Goal: Information Seeking & Learning: Learn about a topic

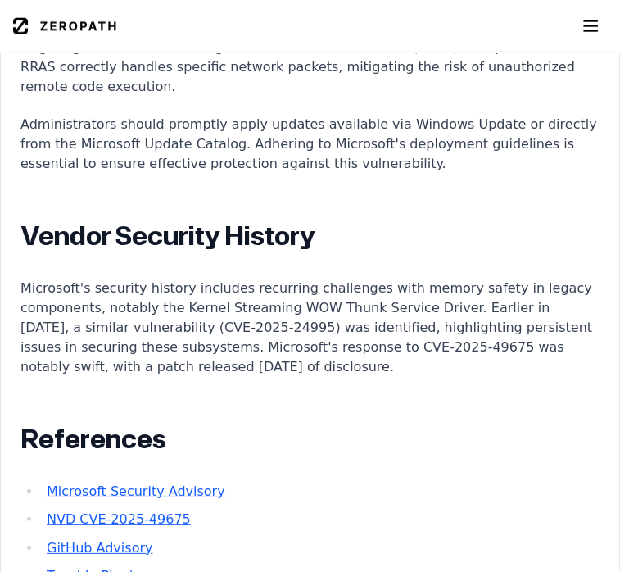
scroll to position [2220, 0]
